Goal: Obtain resource: Download file/media

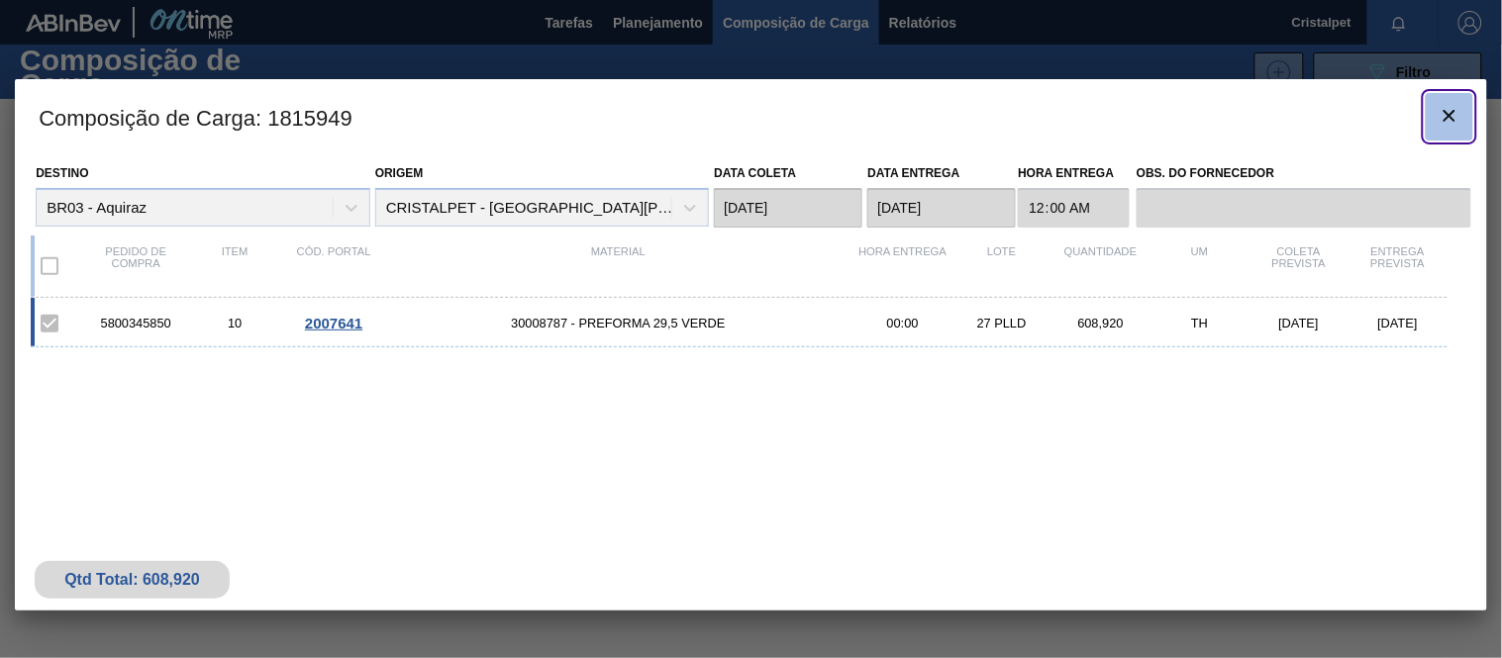
click at [1456, 105] on icon "botão de ícone" at bounding box center [1450, 116] width 24 height 24
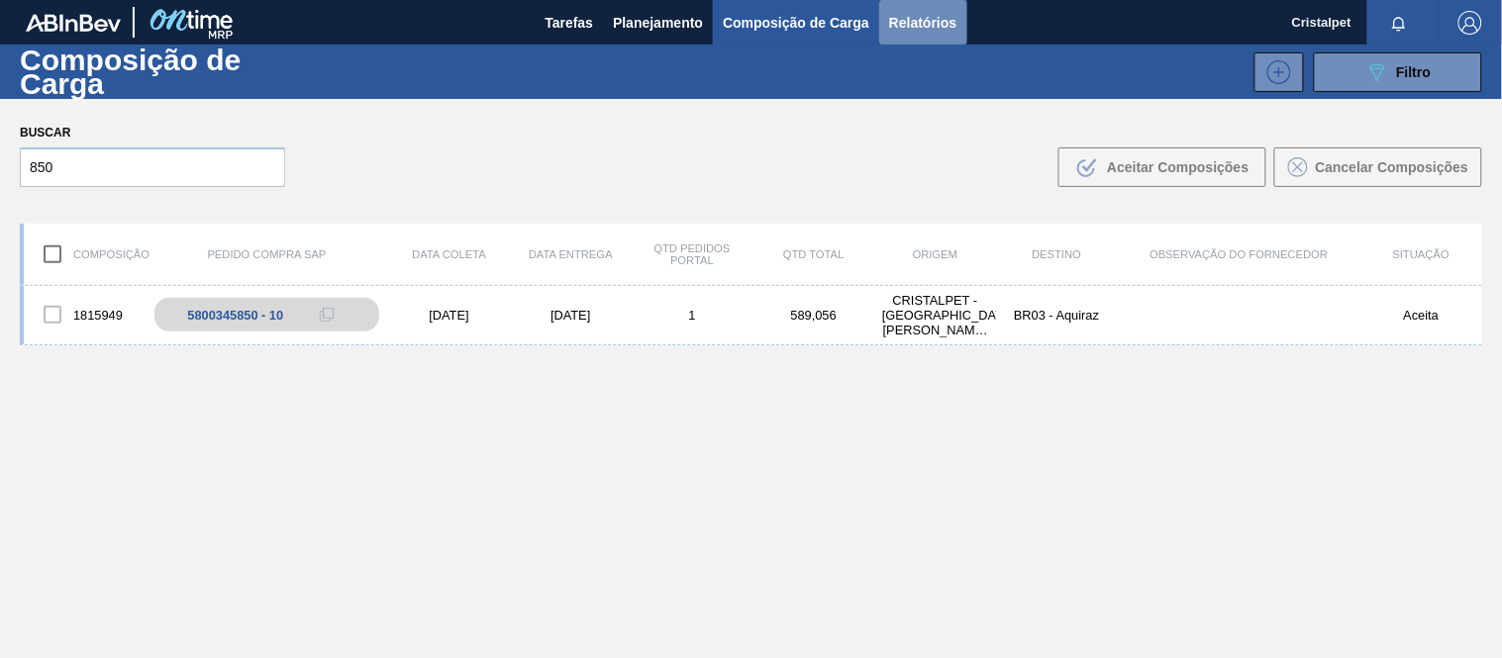
click at [912, 25] on span "Relatórios" at bounding box center [922, 23] width 67 height 24
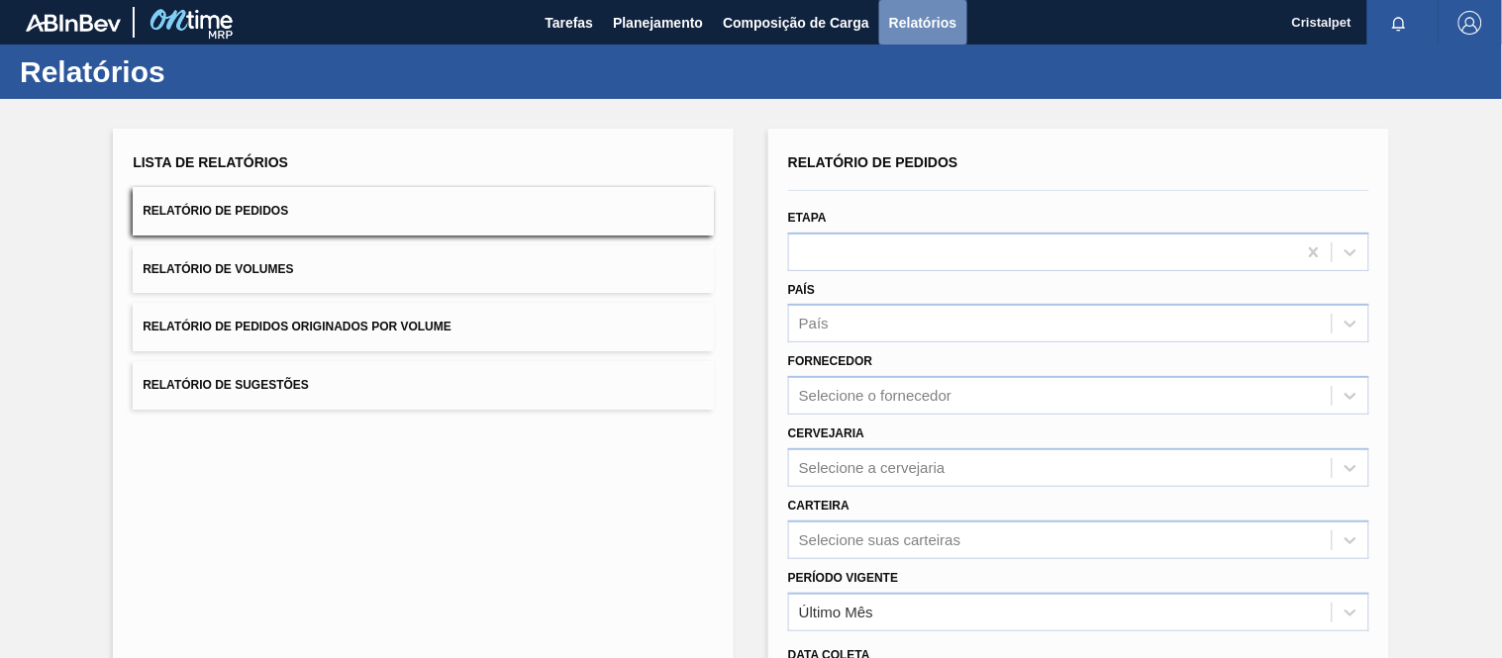
click at [892, 16] on span "Relatórios" at bounding box center [922, 23] width 67 height 24
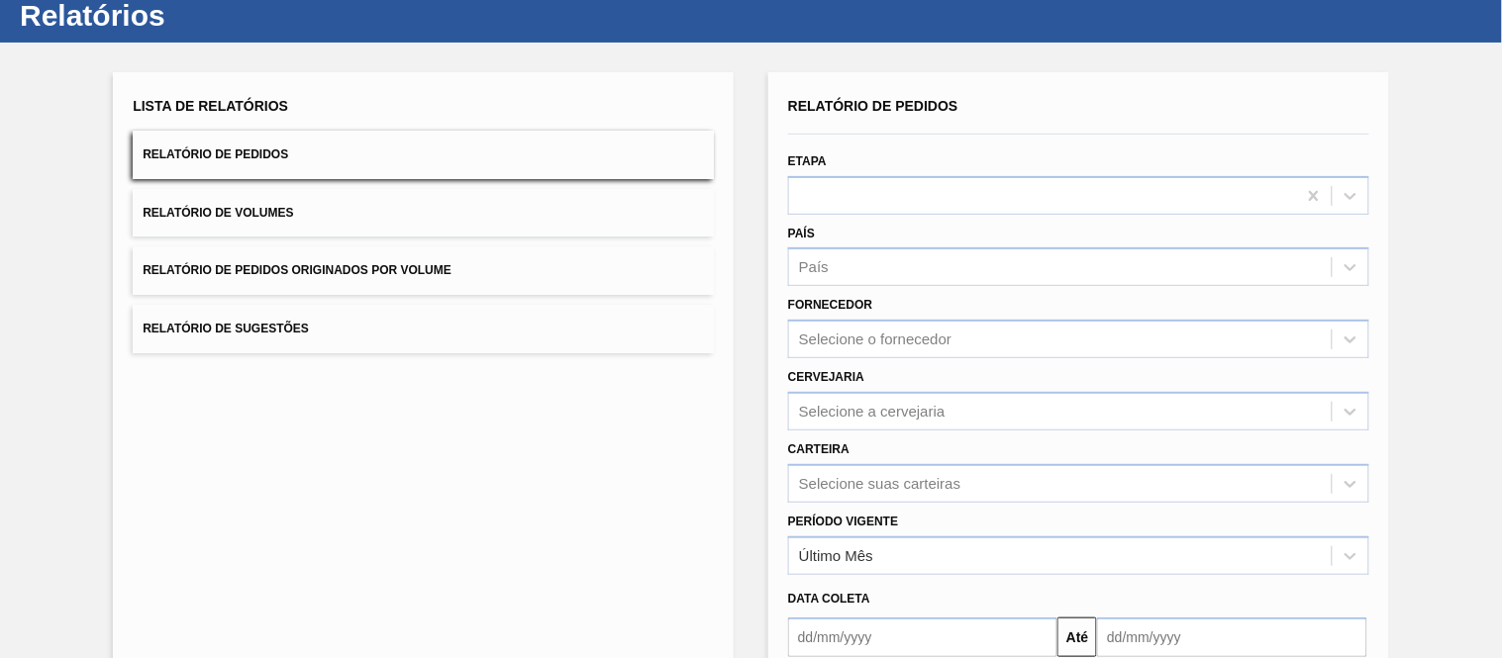
scroll to position [220, 0]
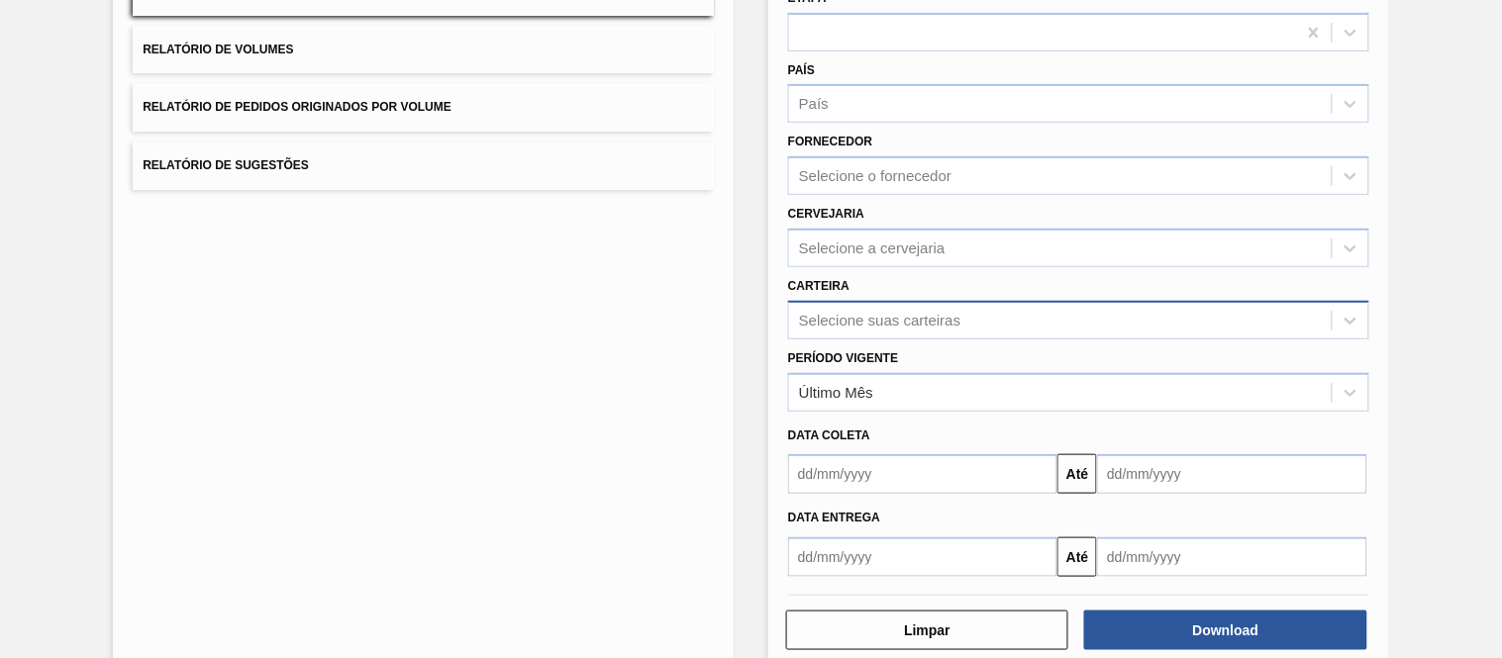
click at [846, 312] on div "Selecione suas carteiras" at bounding box center [879, 320] width 161 height 17
type input "pref"
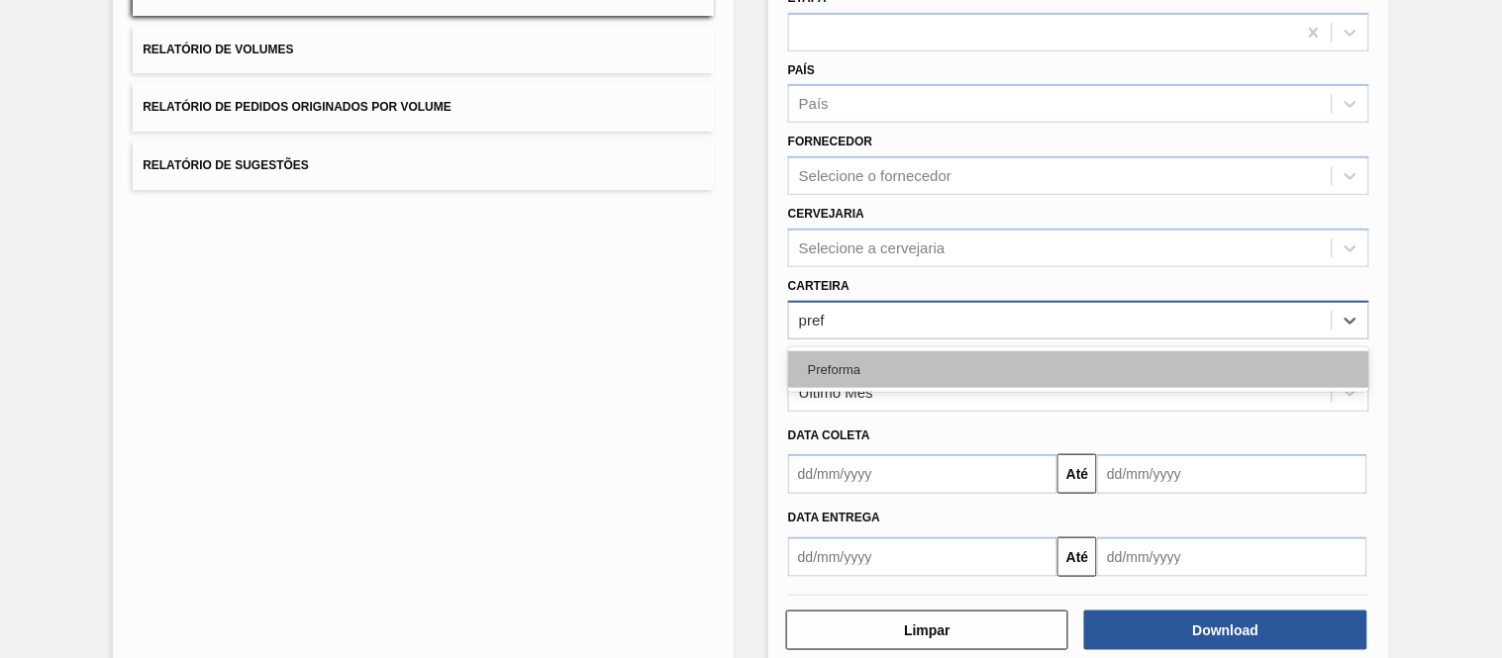
click at [867, 367] on div "Preforma" at bounding box center [1078, 369] width 581 height 37
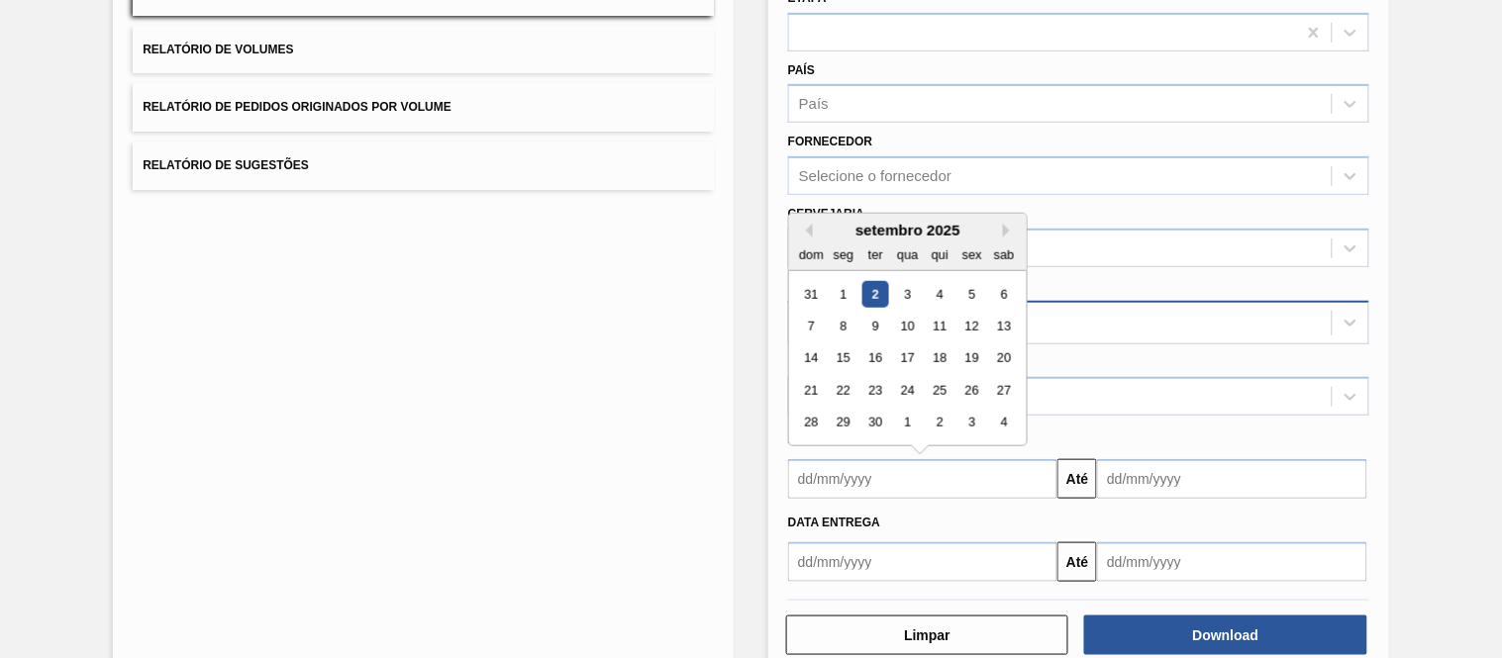
click at [848, 471] on input "text" at bounding box center [922, 479] width 269 height 40
click at [845, 285] on div "1" at bounding box center [844, 294] width 27 height 27
type input "[DATE]"
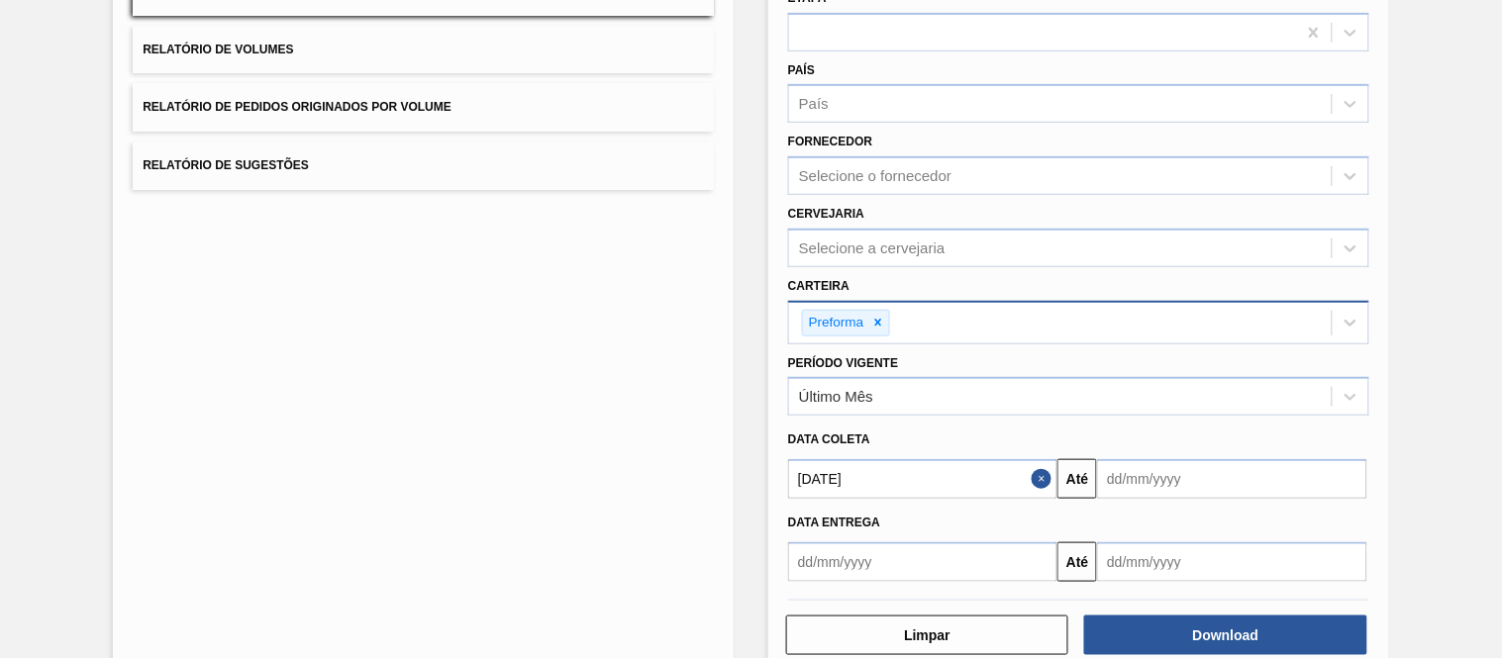
click at [1195, 482] on input "text" at bounding box center [1231, 479] width 269 height 40
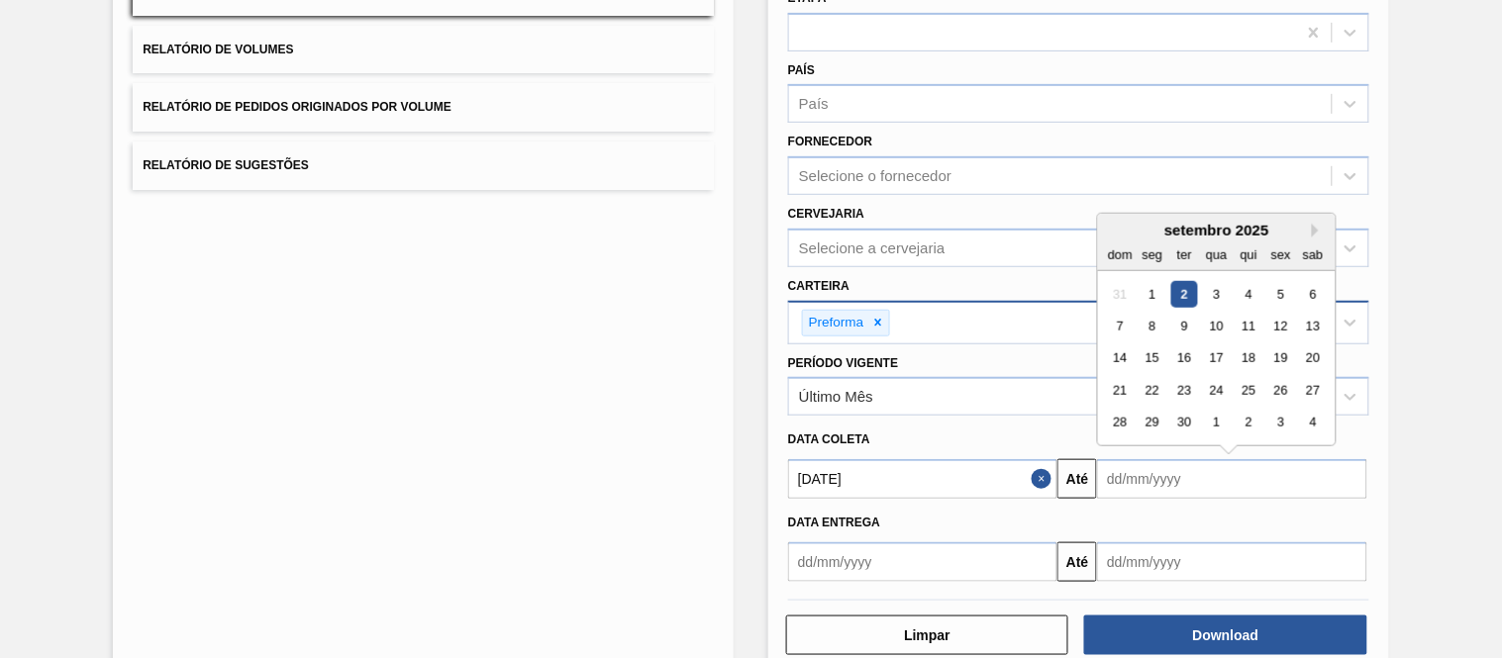
drag, startPoint x: 1179, startPoint y: 418, endPoint x: 1185, endPoint y: 428, distance: 11.5
click at [1182, 418] on div "30" at bounding box center [1184, 423] width 27 height 27
type input "[DATE]"
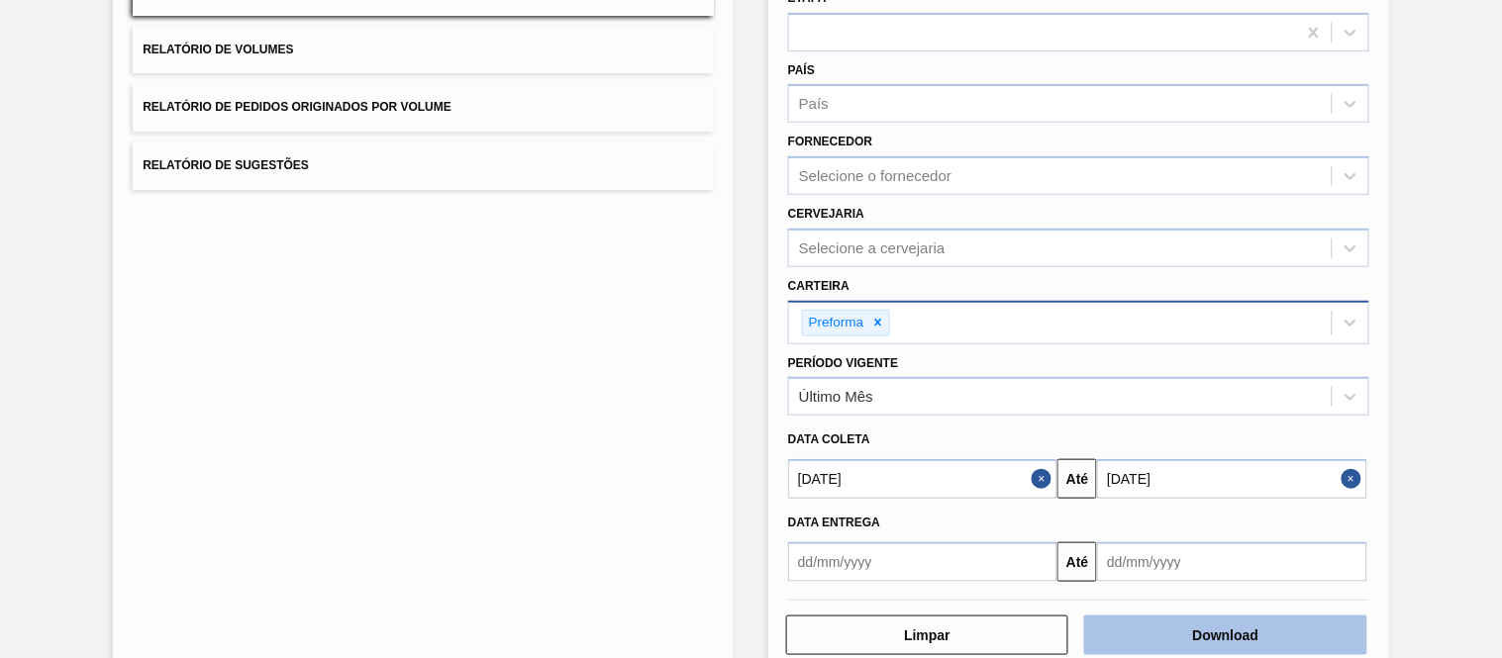
click at [1228, 642] on button "Download" at bounding box center [1225, 636] width 282 height 40
click at [1201, 625] on button "Download" at bounding box center [1225, 636] width 282 height 40
